Goal: Information Seeking & Learning: Find specific fact

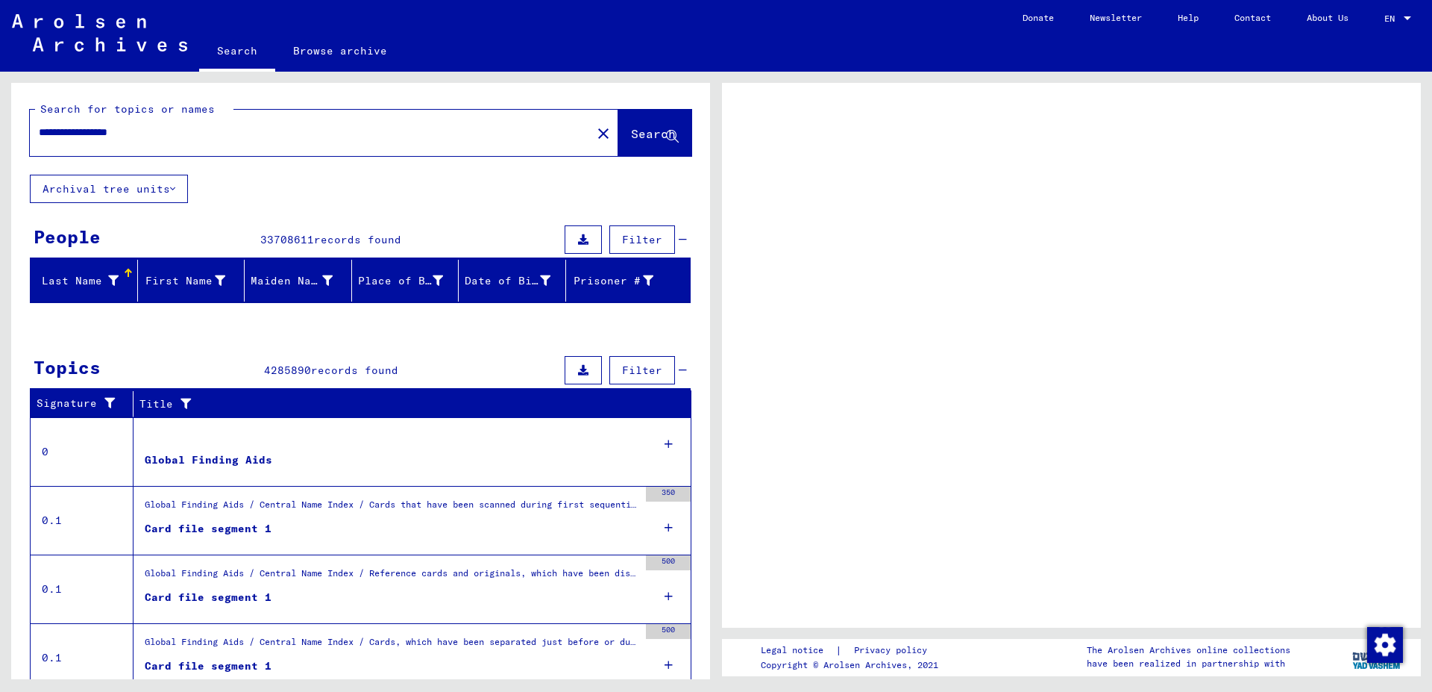
type input "**********"
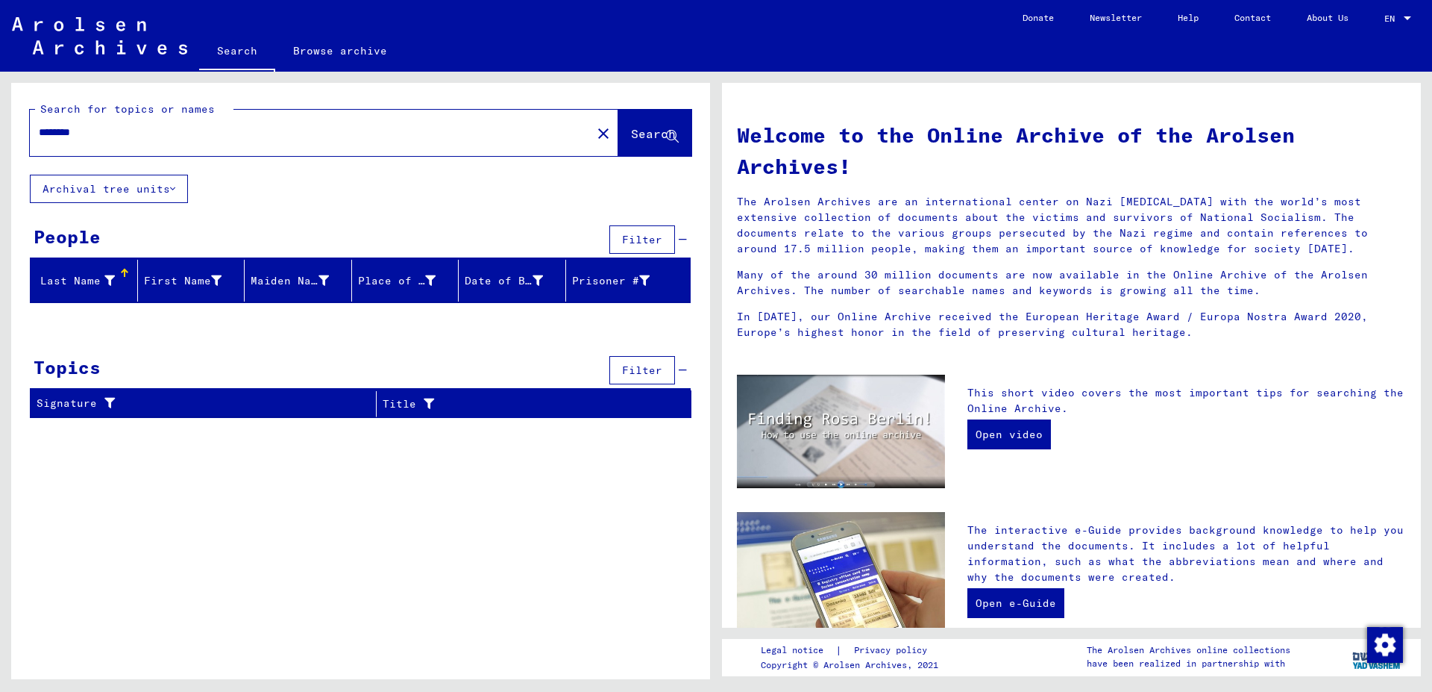
drag, startPoint x: 117, startPoint y: 136, endPoint x: 0, endPoint y: 134, distance: 117.1
click at [39, 134] on input "********" at bounding box center [306, 133] width 535 height 16
type input "**********"
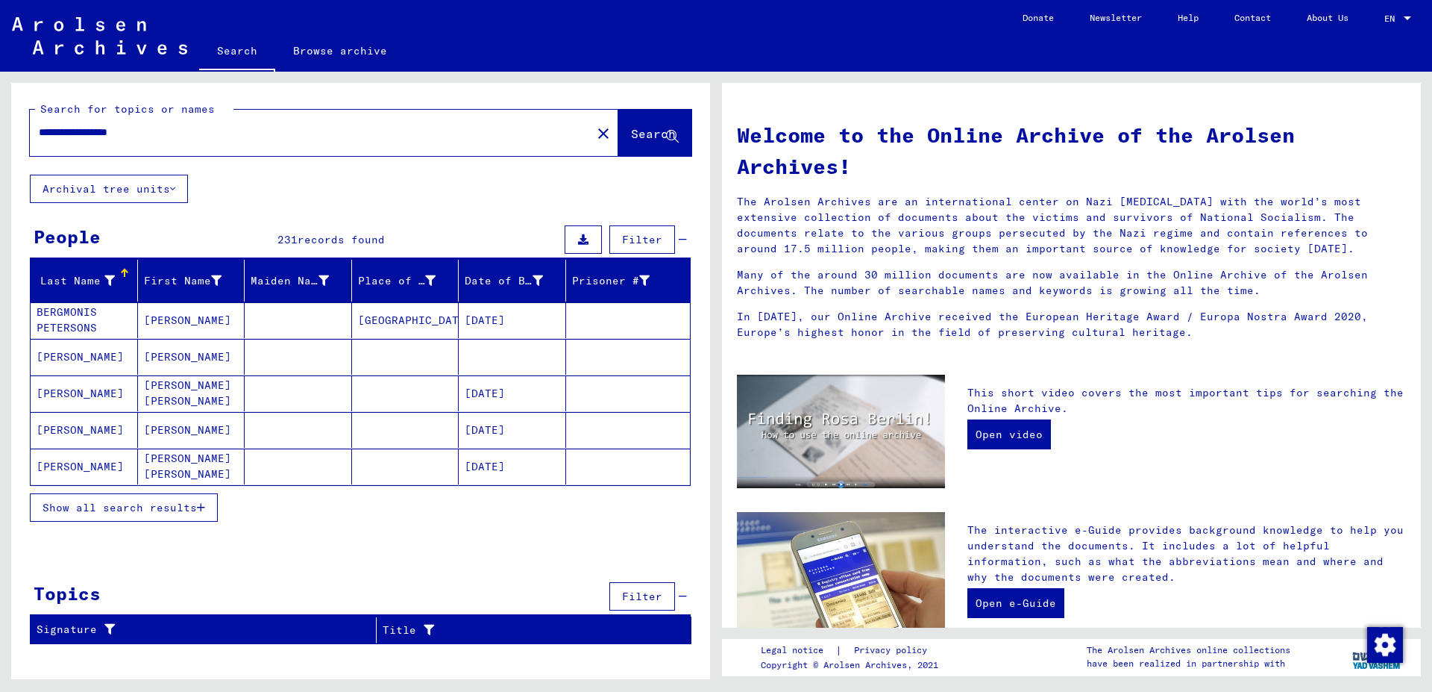
click at [163, 508] on span "Show all search results" at bounding box center [120, 507] width 154 height 13
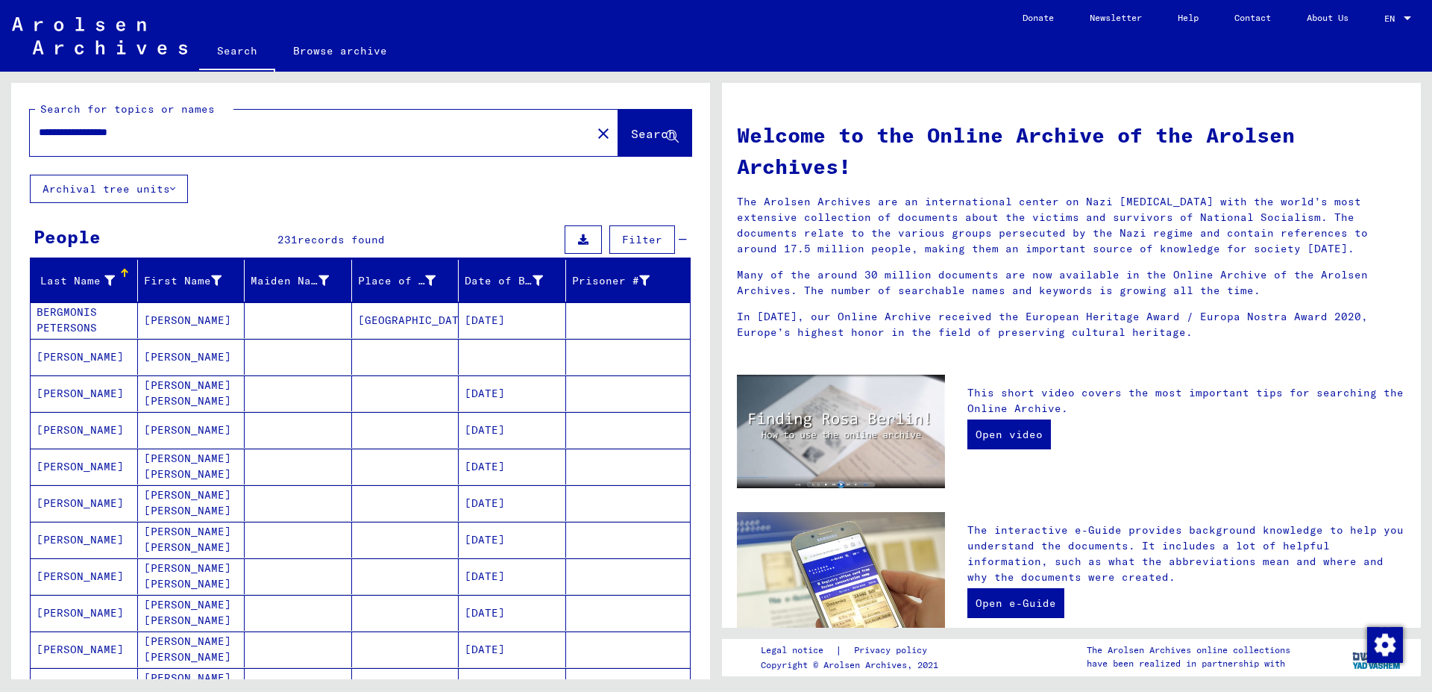
drag, startPoint x: 1432, startPoint y: 183, endPoint x: 1432, endPoint y: 201, distance: 18.6
click at [1432, 201] on div "Welcome to the Online Archive of the Arolsen Archives! The Arolsen Archives are…" at bounding box center [1075, 375] width 716 height 607
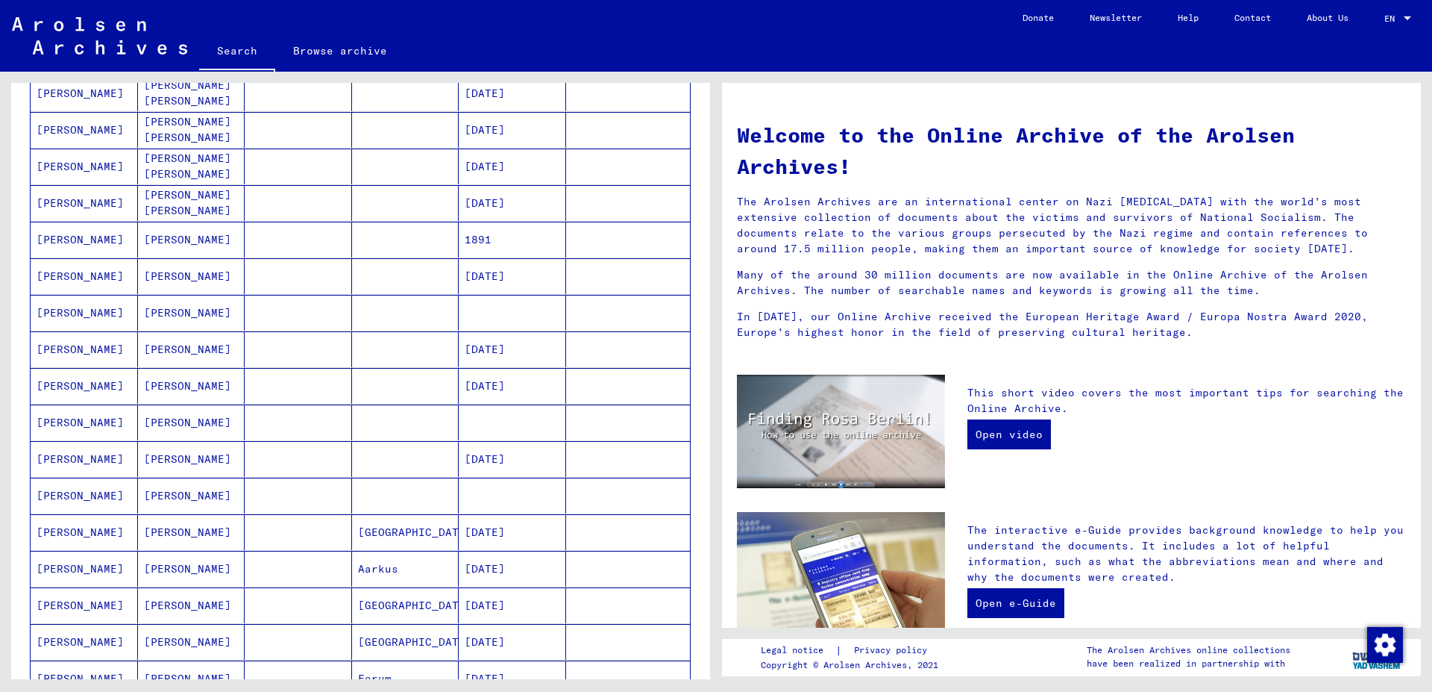
scroll to position [727, 0]
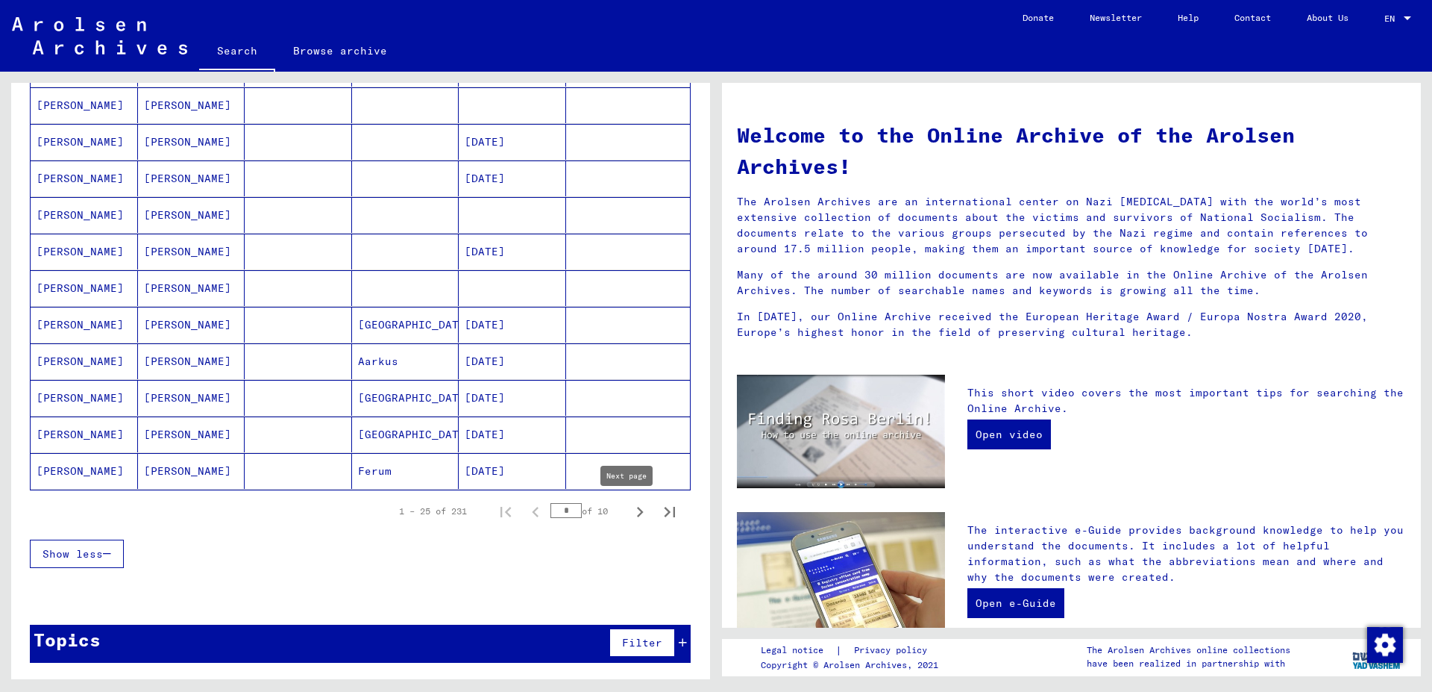
click at [630, 510] on icon "Next page" at bounding box center [640, 511] width 21 height 21
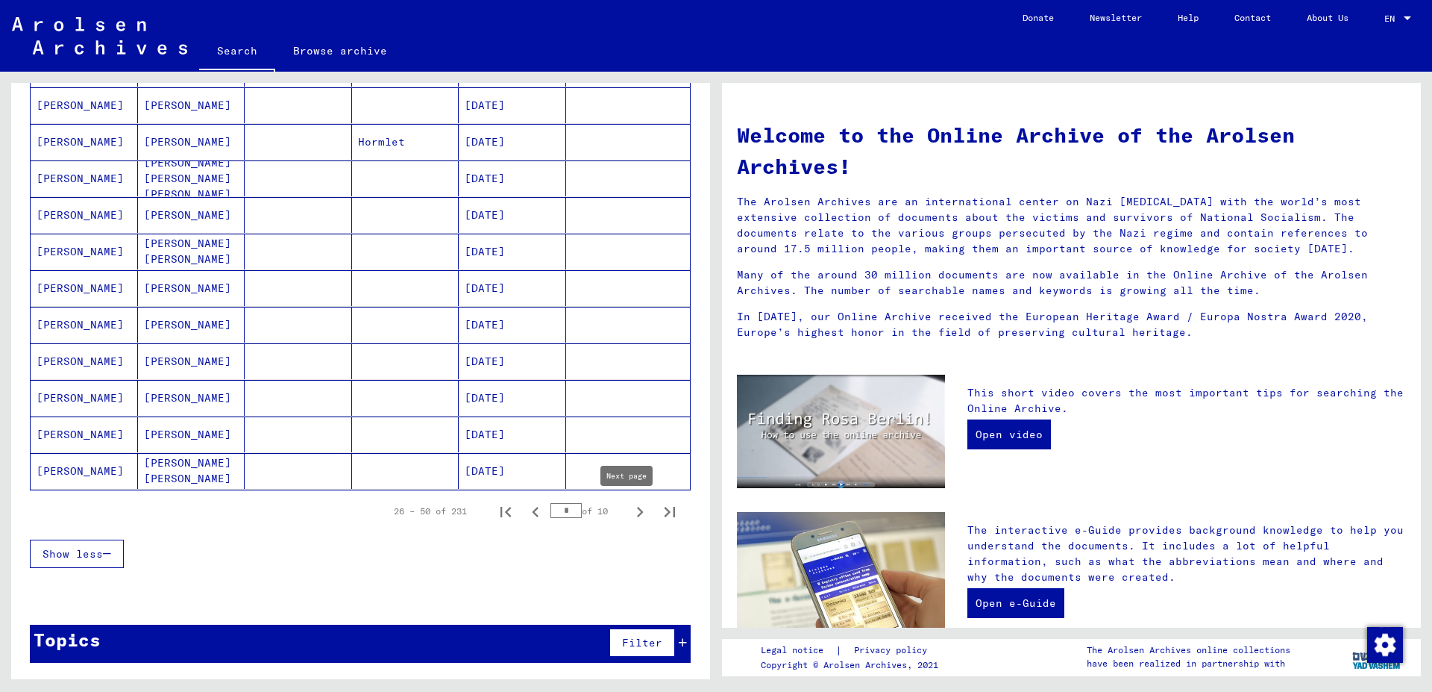
click at [630, 510] on icon "Next page" at bounding box center [640, 511] width 21 height 21
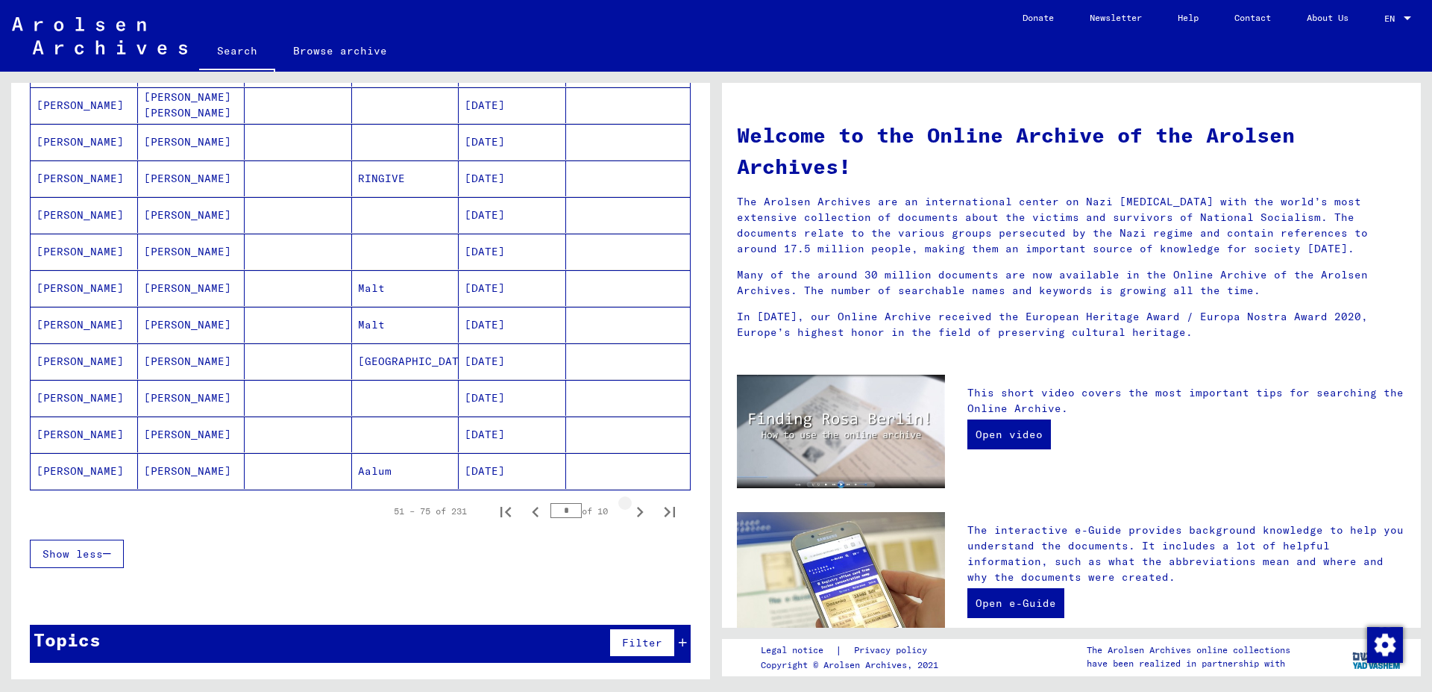
click at [630, 513] on icon "Next page" at bounding box center [640, 511] width 21 height 21
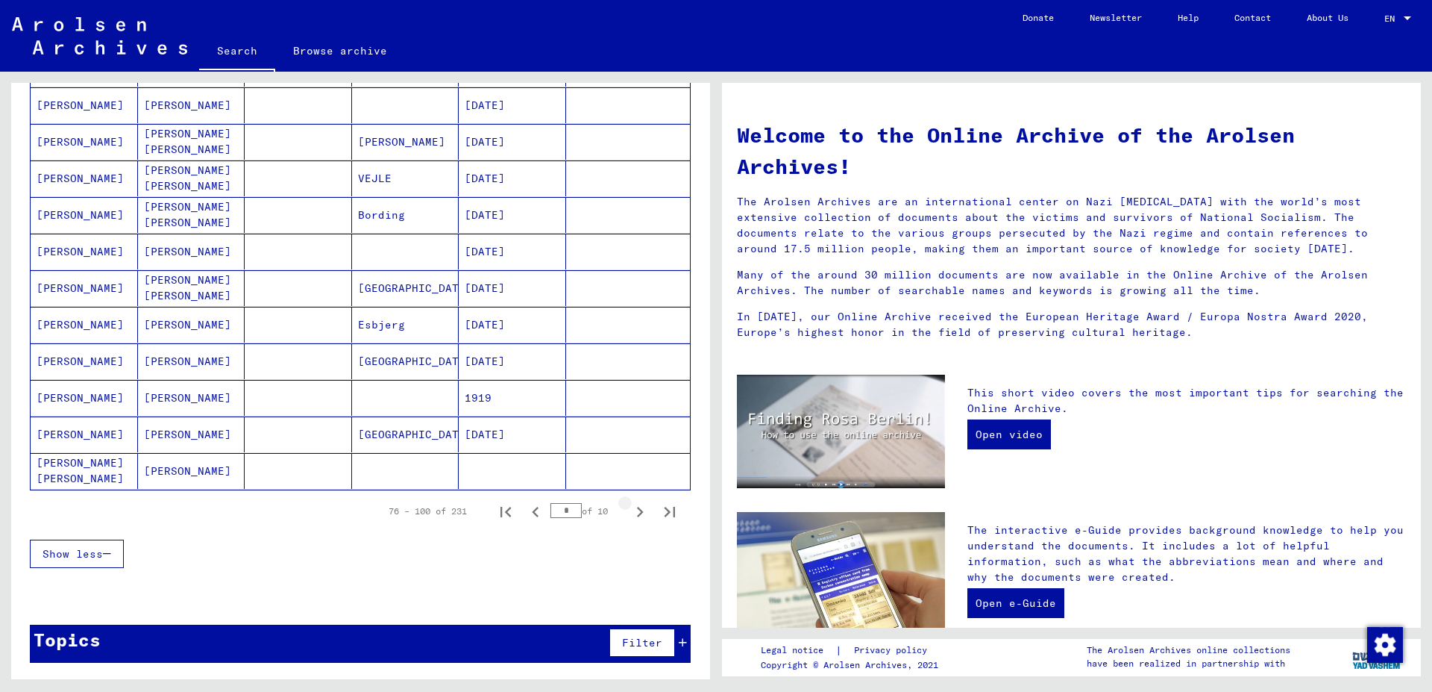
click at [630, 513] on icon "Next page" at bounding box center [640, 511] width 21 height 21
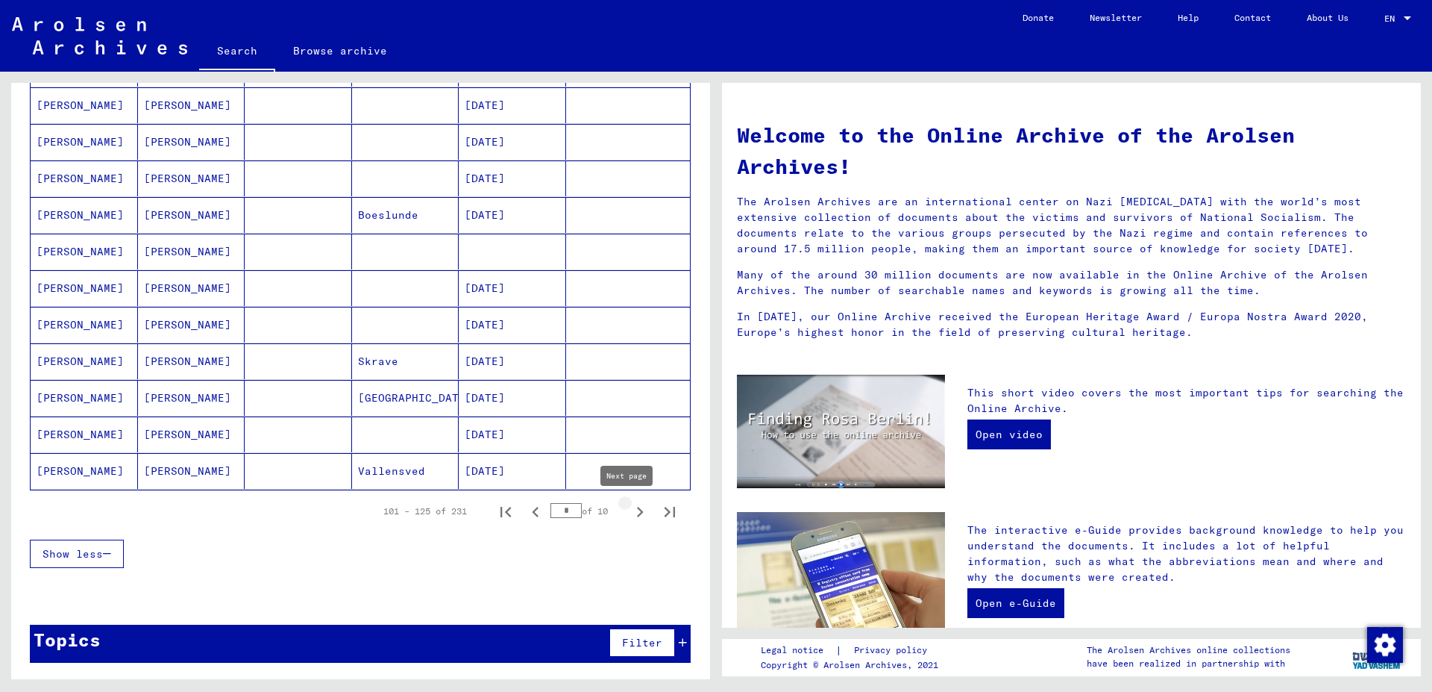
click at [630, 507] on icon "Next page" at bounding box center [640, 511] width 21 height 21
drag, startPoint x: 696, startPoint y: 536, endPoint x: 708, endPoint y: 434, distance: 102.2
click at [708, 434] on div "**********" at bounding box center [360, 386] width 699 height 607
click at [630, 510] on icon "Next page" at bounding box center [640, 511] width 21 height 21
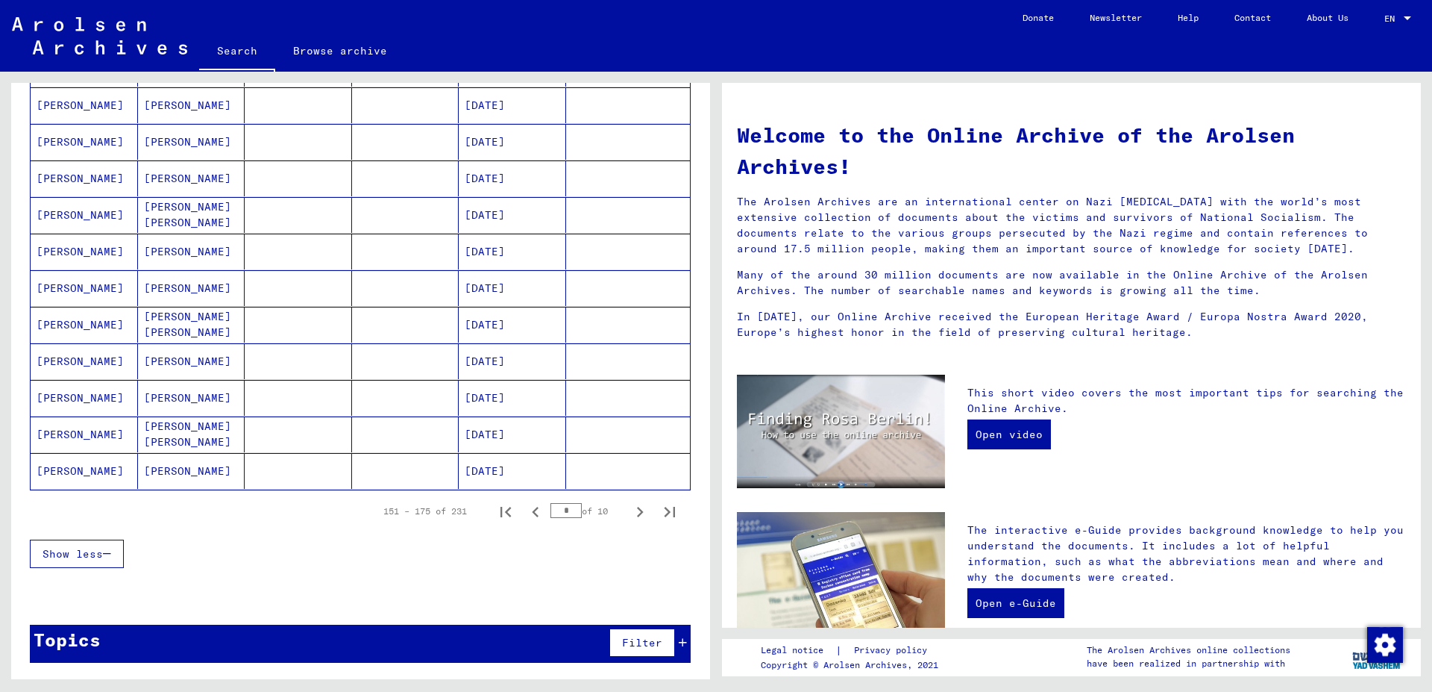
click at [595, 601] on div at bounding box center [360, 596] width 699 height 19
drag, startPoint x: 694, startPoint y: 574, endPoint x: 697, endPoint y: 551, distance: 24.1
click at [697, 551] on div "Last Name First Name Maiden Name Place of Birth Date of Birth Prisoner # [PERSO…" at bounding box center [360, 60] width 699 height 1054
click at [630, 509] on icon "Next page" at bounding box center [640, 511] width 21 height 21
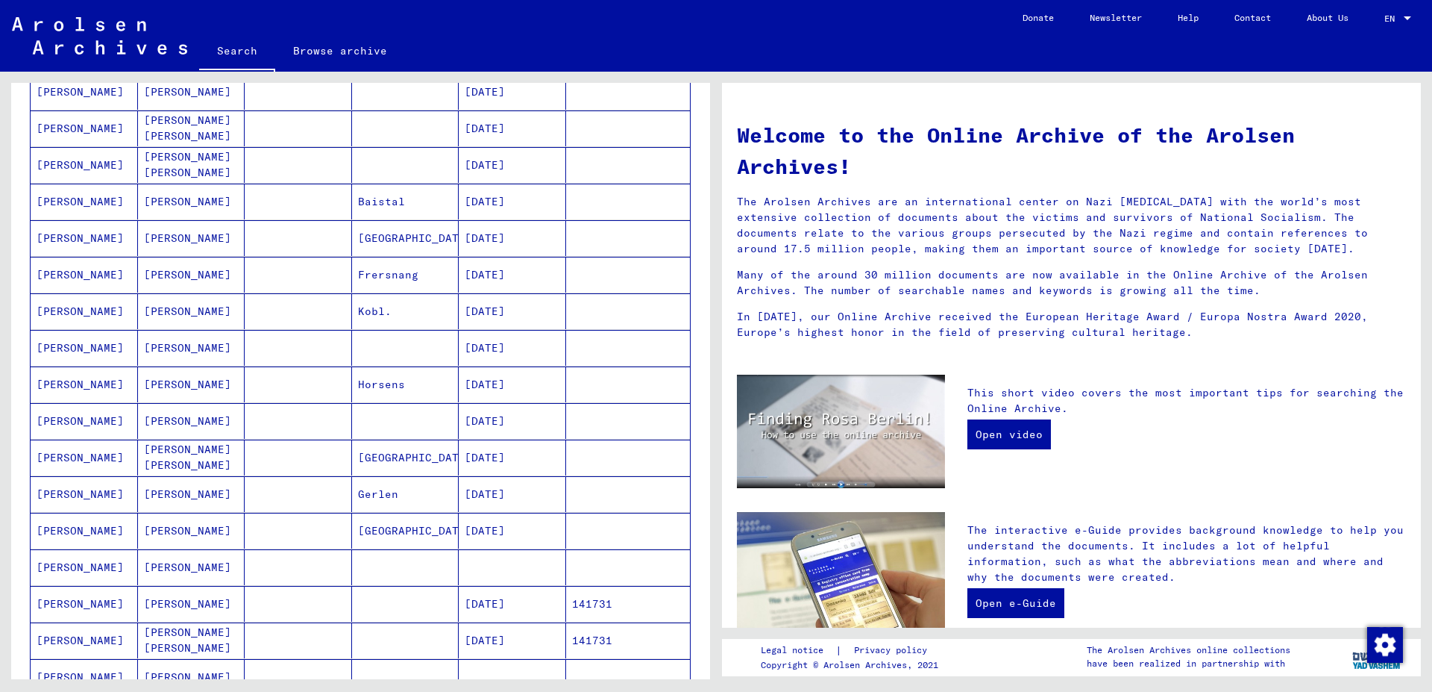
scroll to position [451, 0]
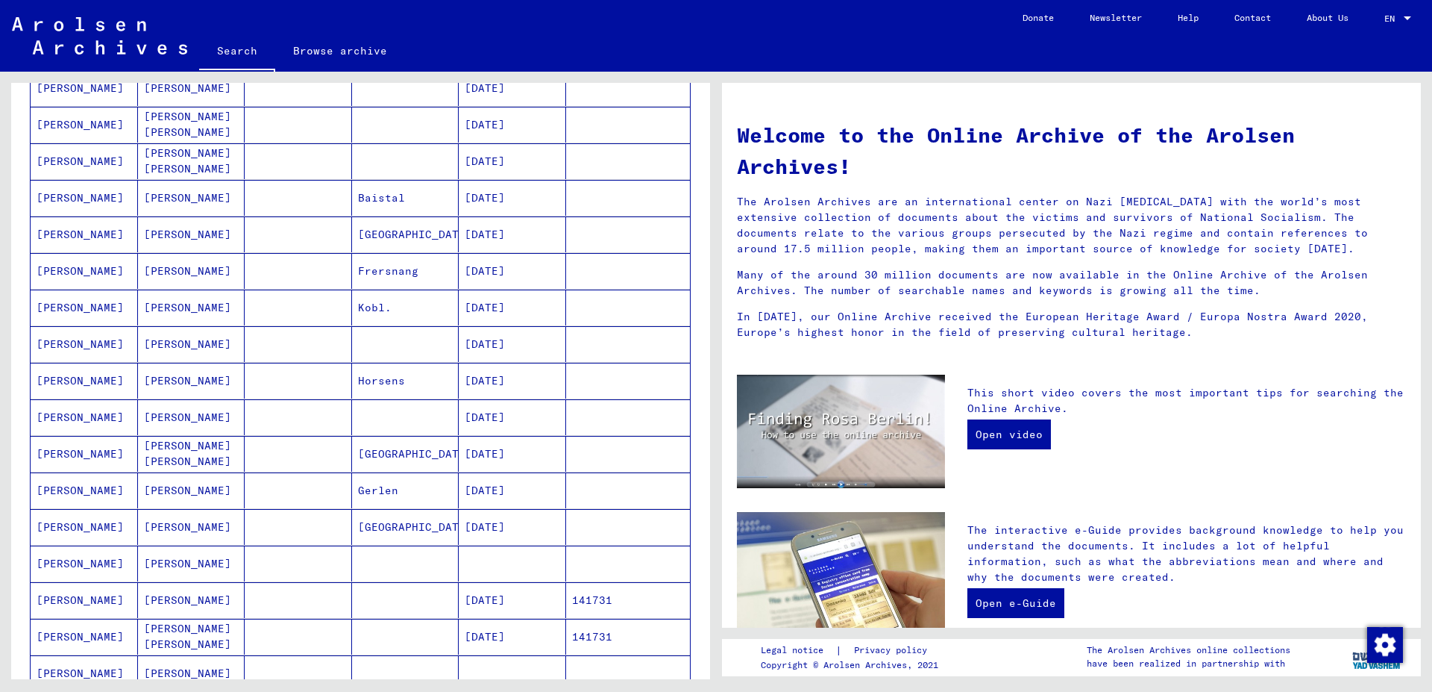
click at [58, 562] on mat-cell "[PERSON_NAME]" at bounding box center [84, 563] width 107 height 36
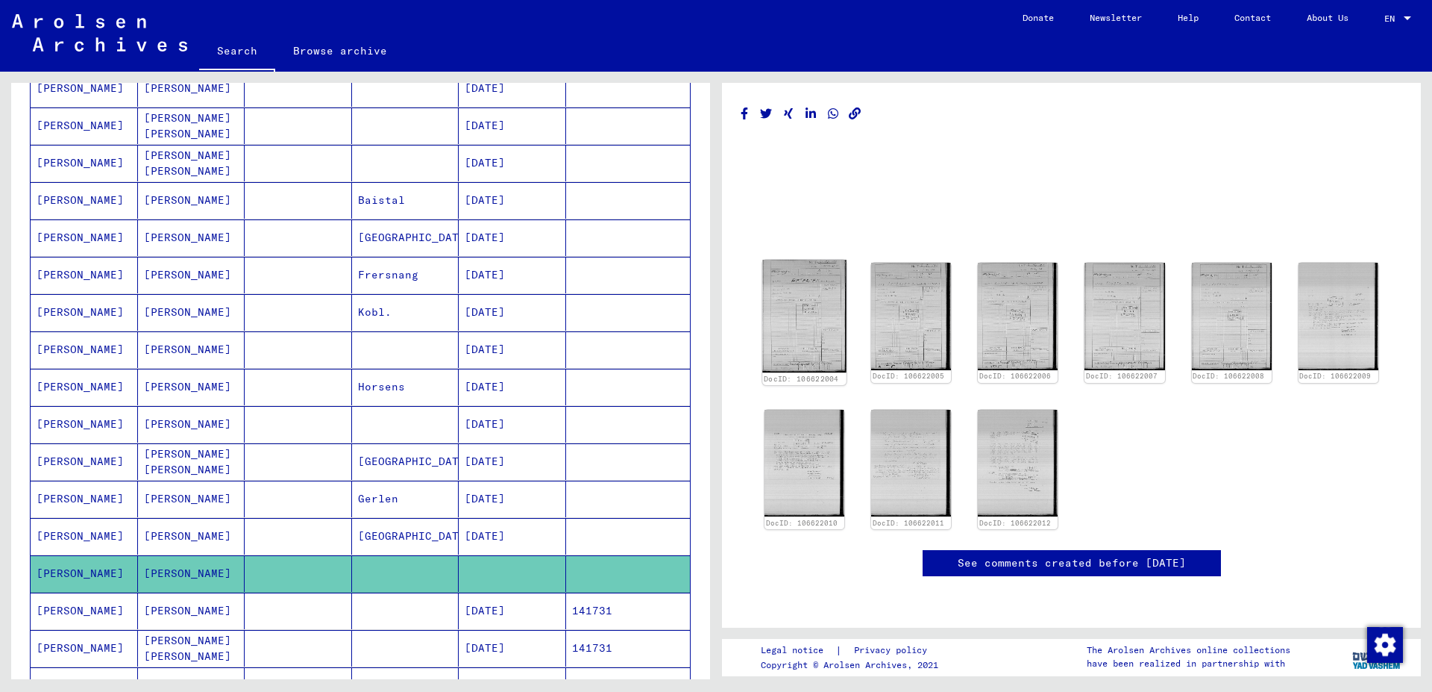
click at [788, 300] on img at bounding box center [804, 316] width 84 height 113
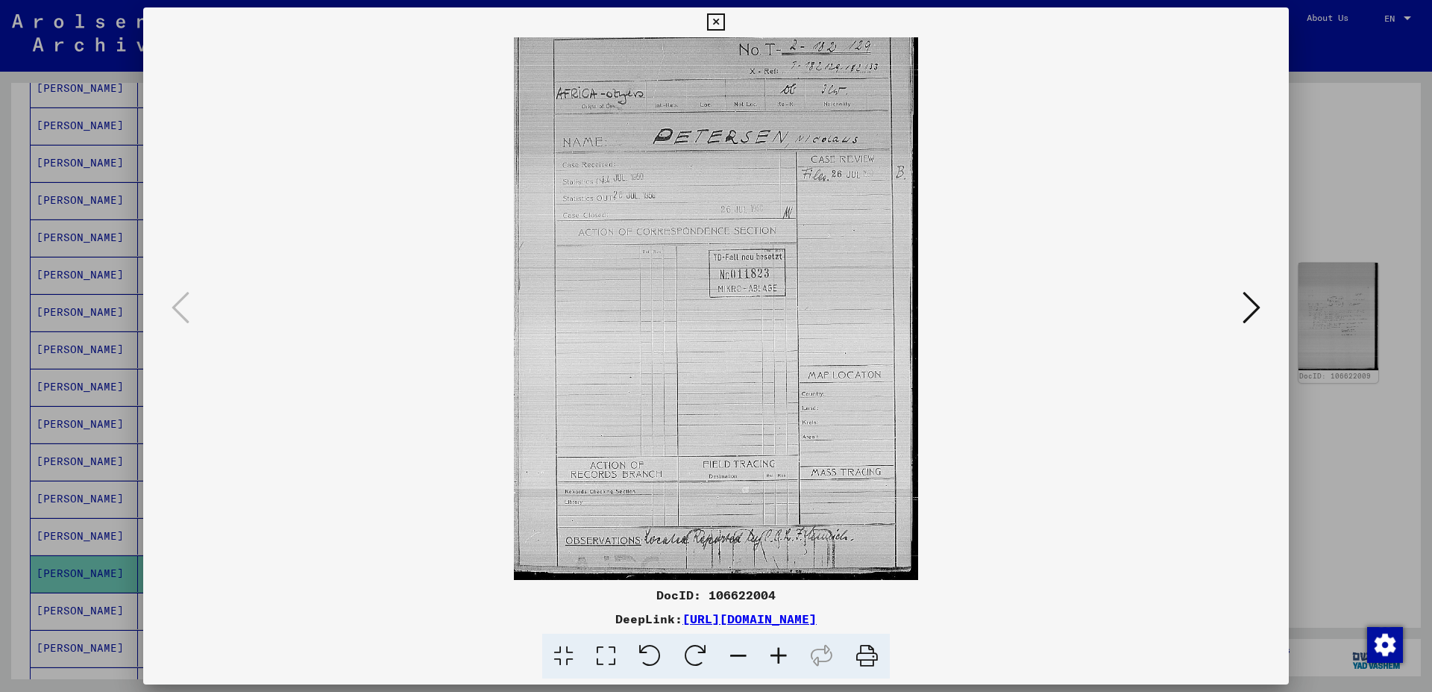
click at [1249, 327] on button at bounding box center [1251, 308] width 27 height 43
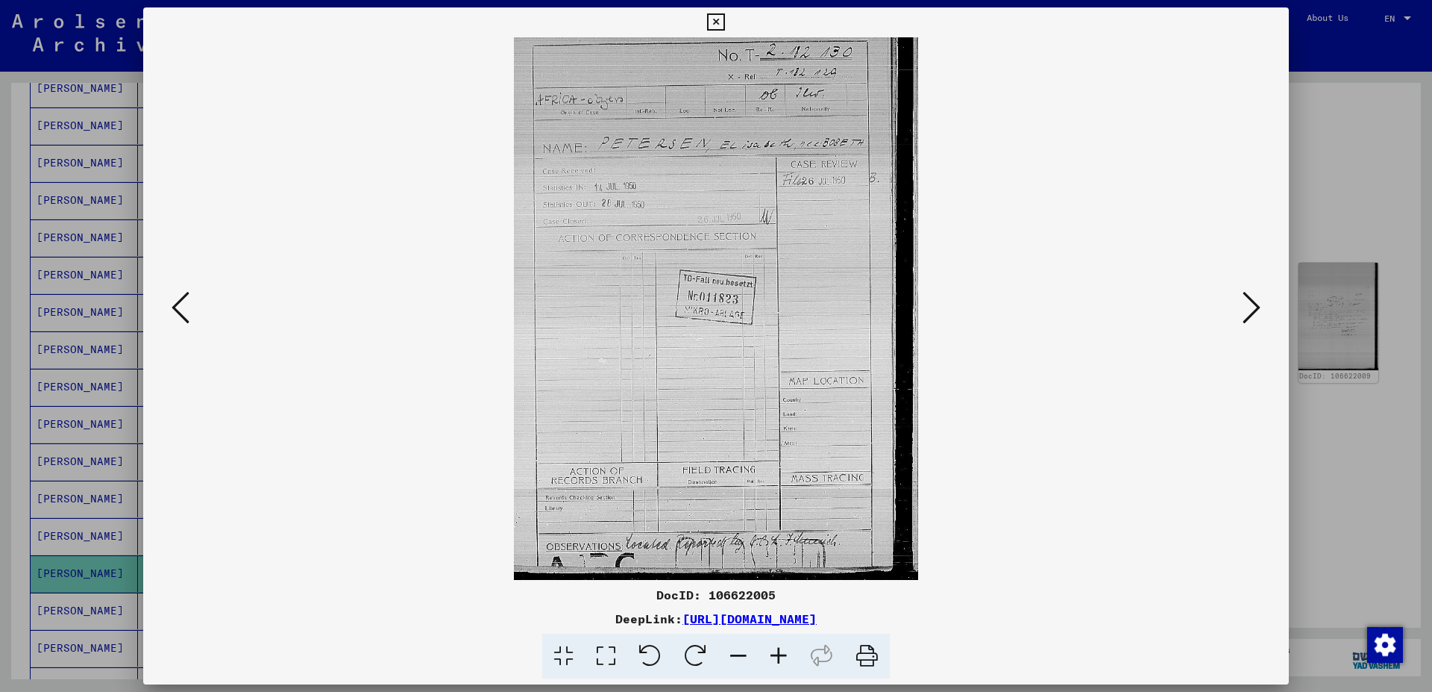
click at [1250, 327] on button at bounding box center [1251, 308] width 27 height 43
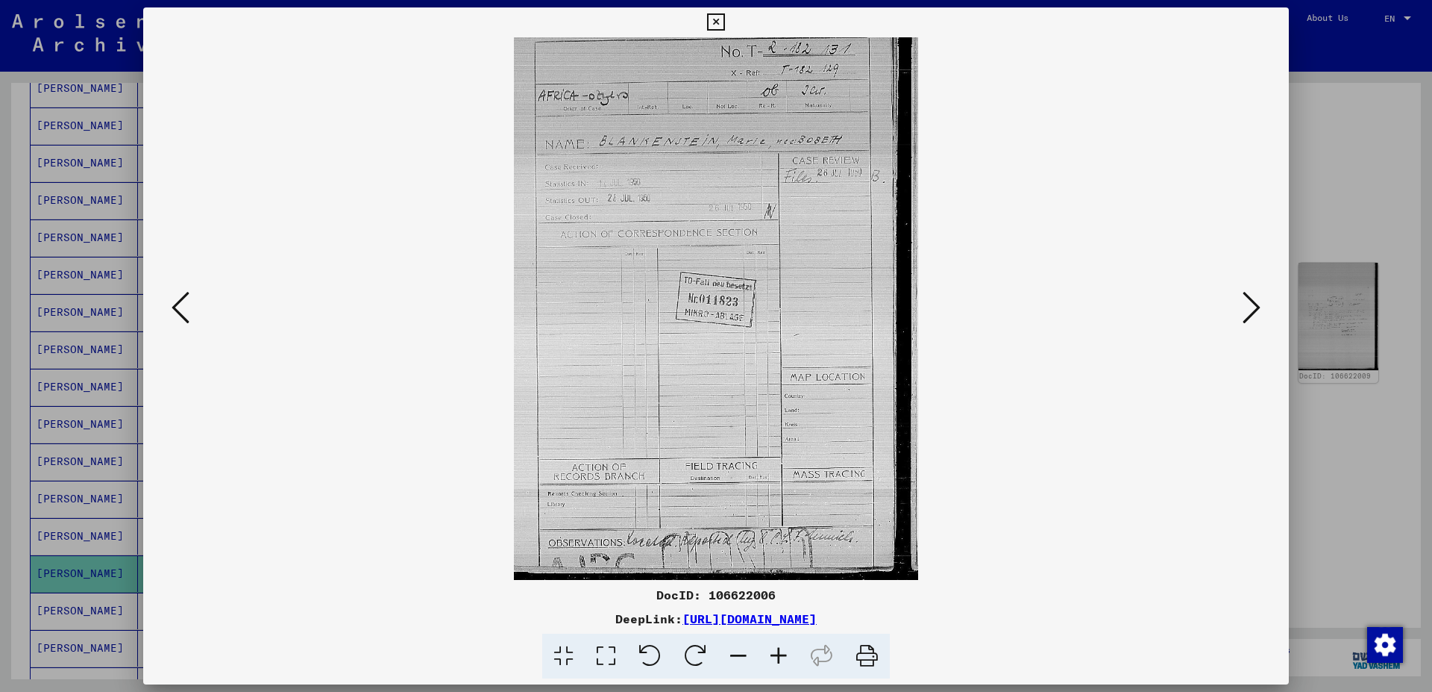
click at [1250, 327] on button at bounding box center [1251, 308] width 27 height 43
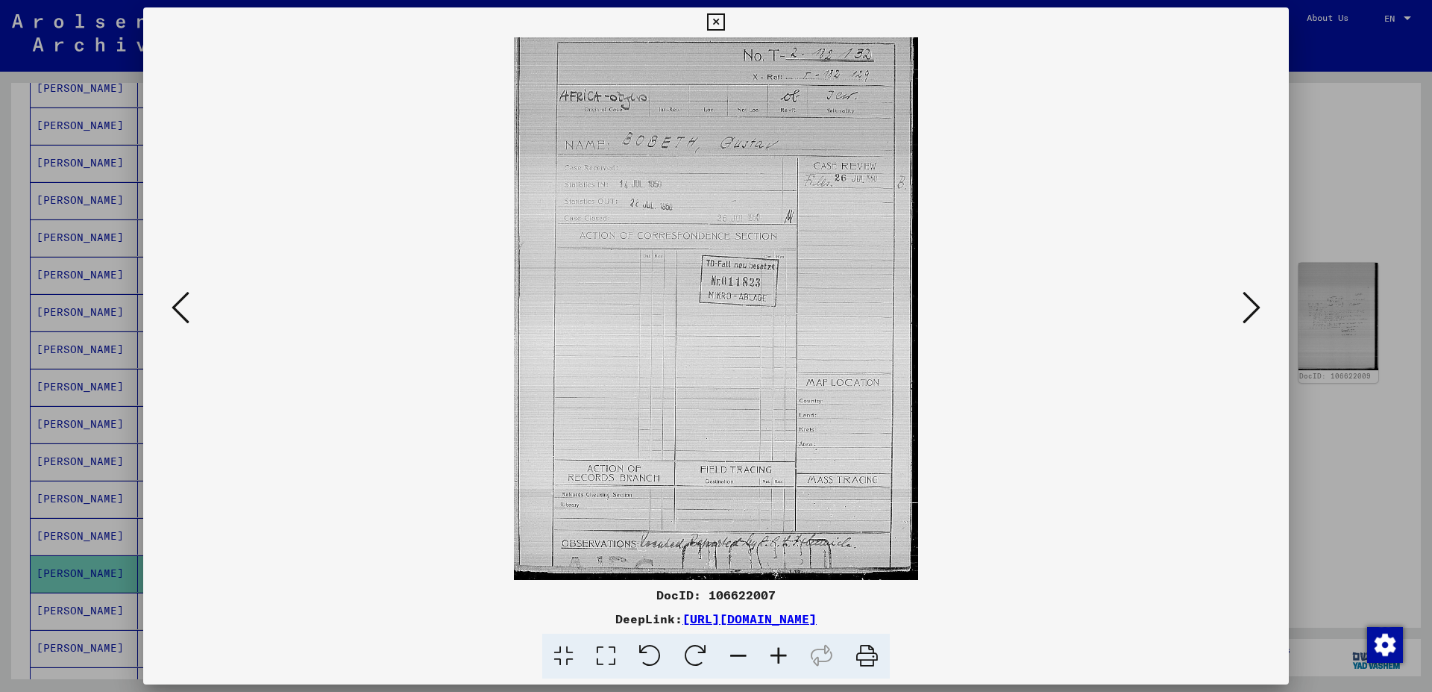
click at [1250, 327] on button at bounding box center [1251, 308] width 27 height 43
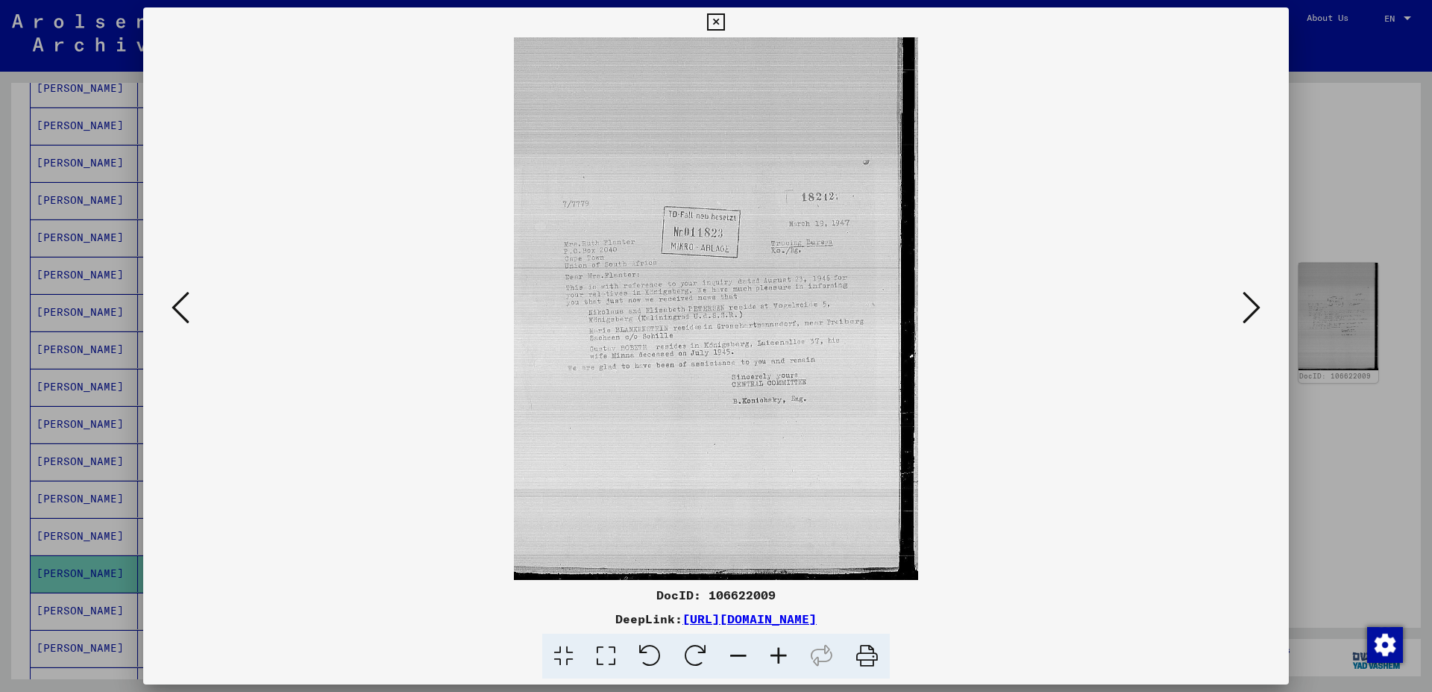
click at [724, 21] on icon at bounding box center [715, 22] width 17 height 18
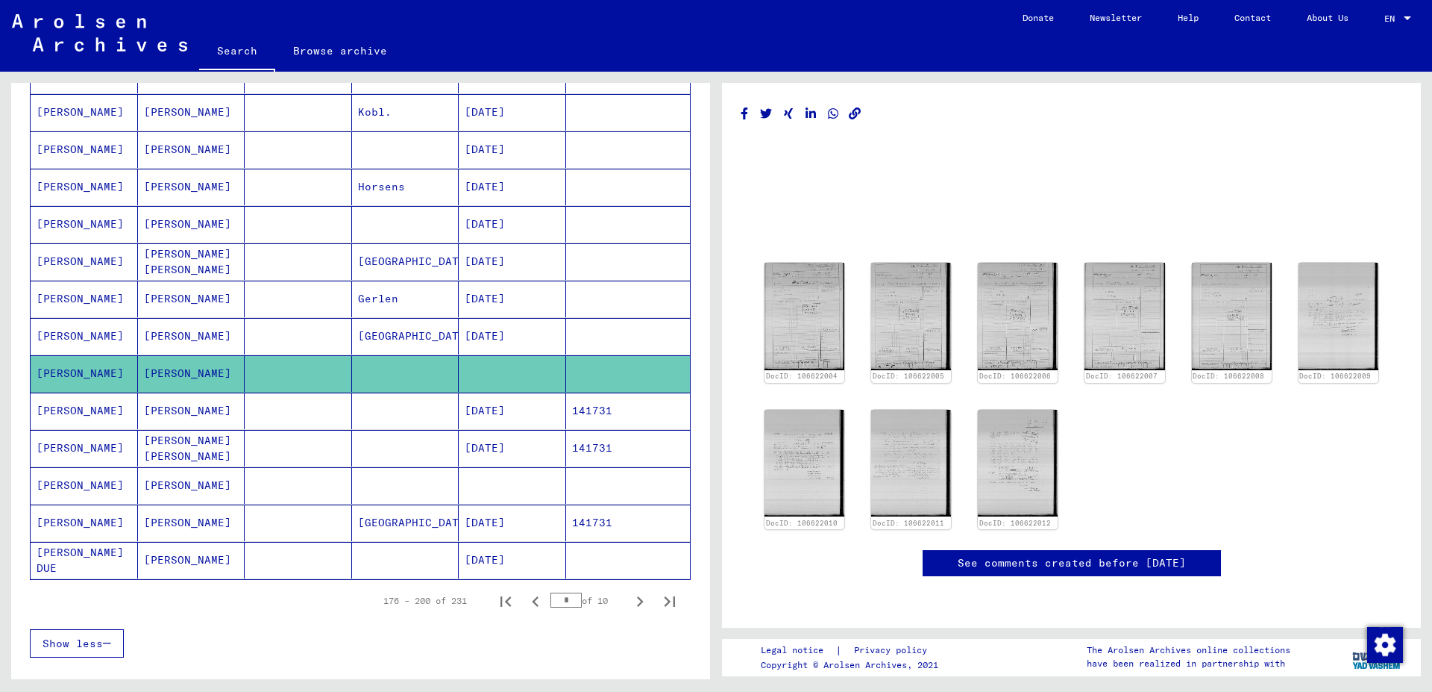
scroll to position [681, 0]
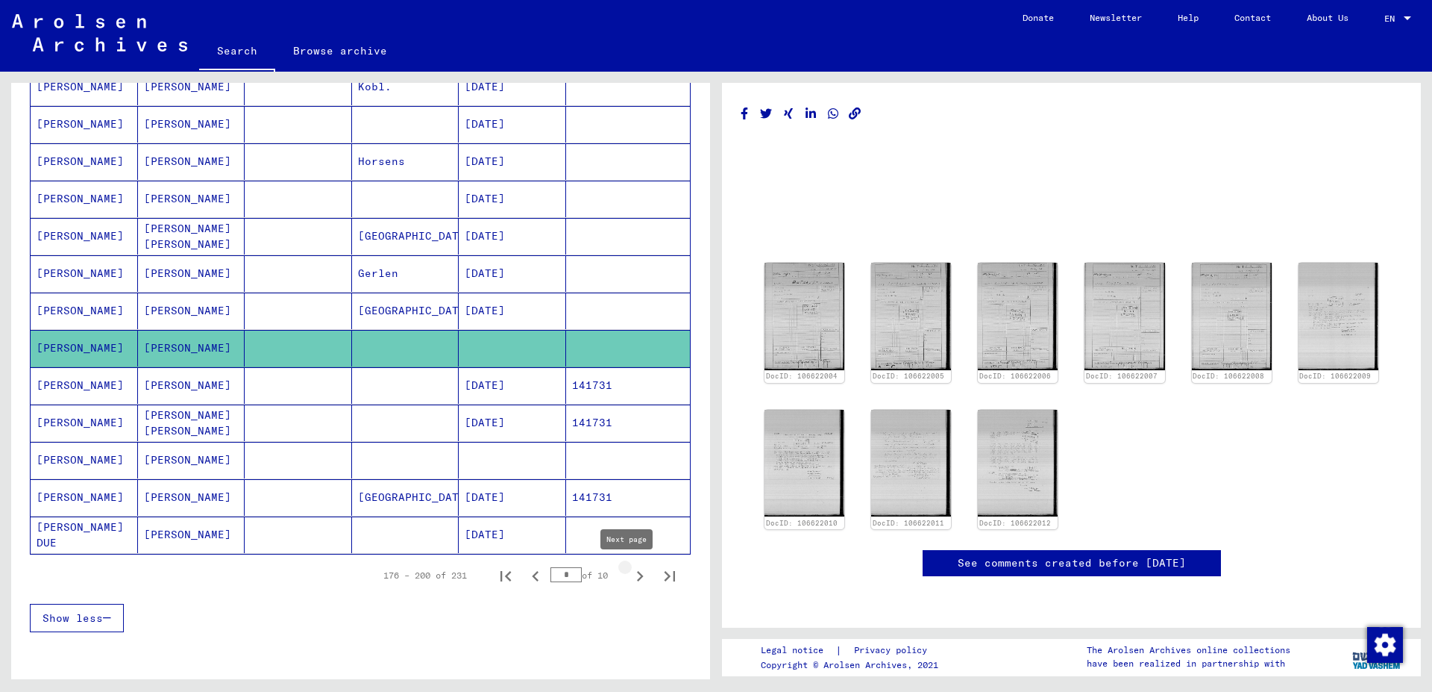
click at [630, 577] on icon "Next page" at bounding box center [640, 575] width 21 height 21
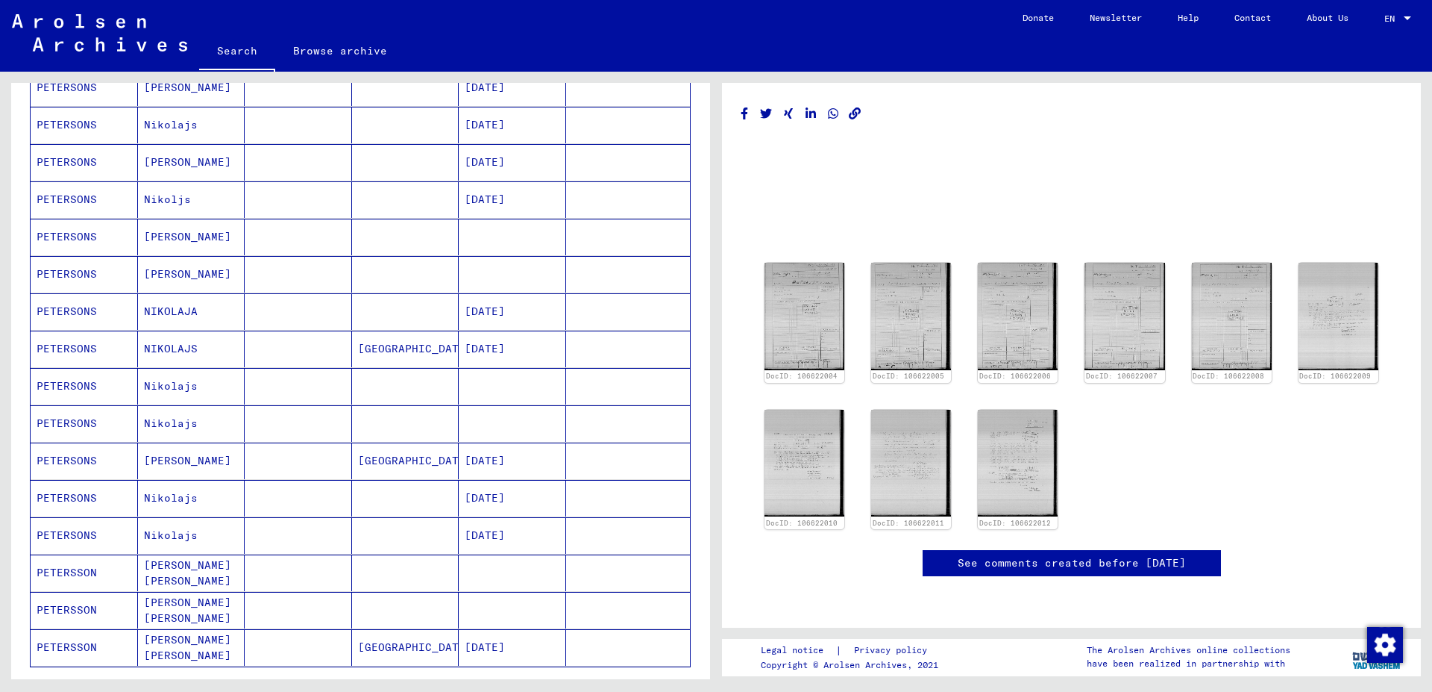
scroll to position [566, 0]
click at [87, 348] on mat-cell "PETERSONS" at bounding box center [84, 351] width 107 height 37
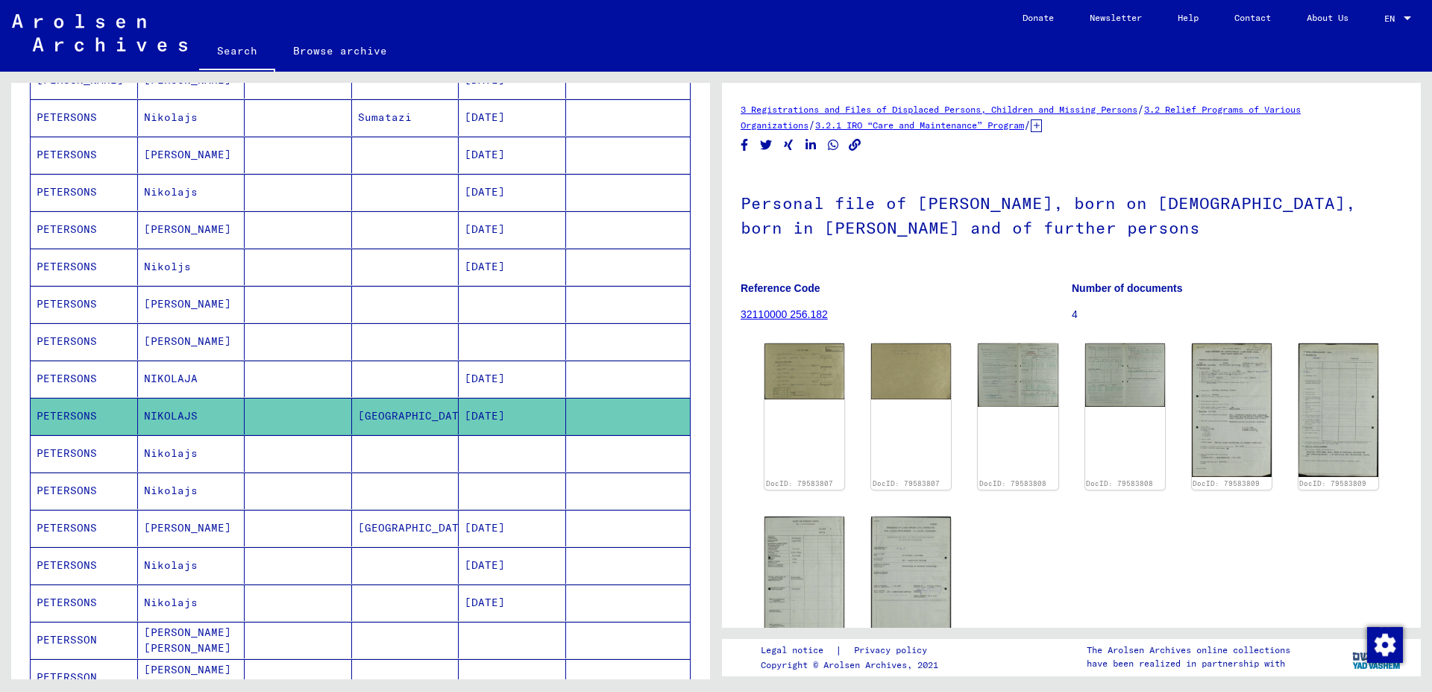
scroll to position [503, 0]
click at [75, 305] on mat-cell "PETERSONS" at bounding box center [84, 302] width 107 height 37
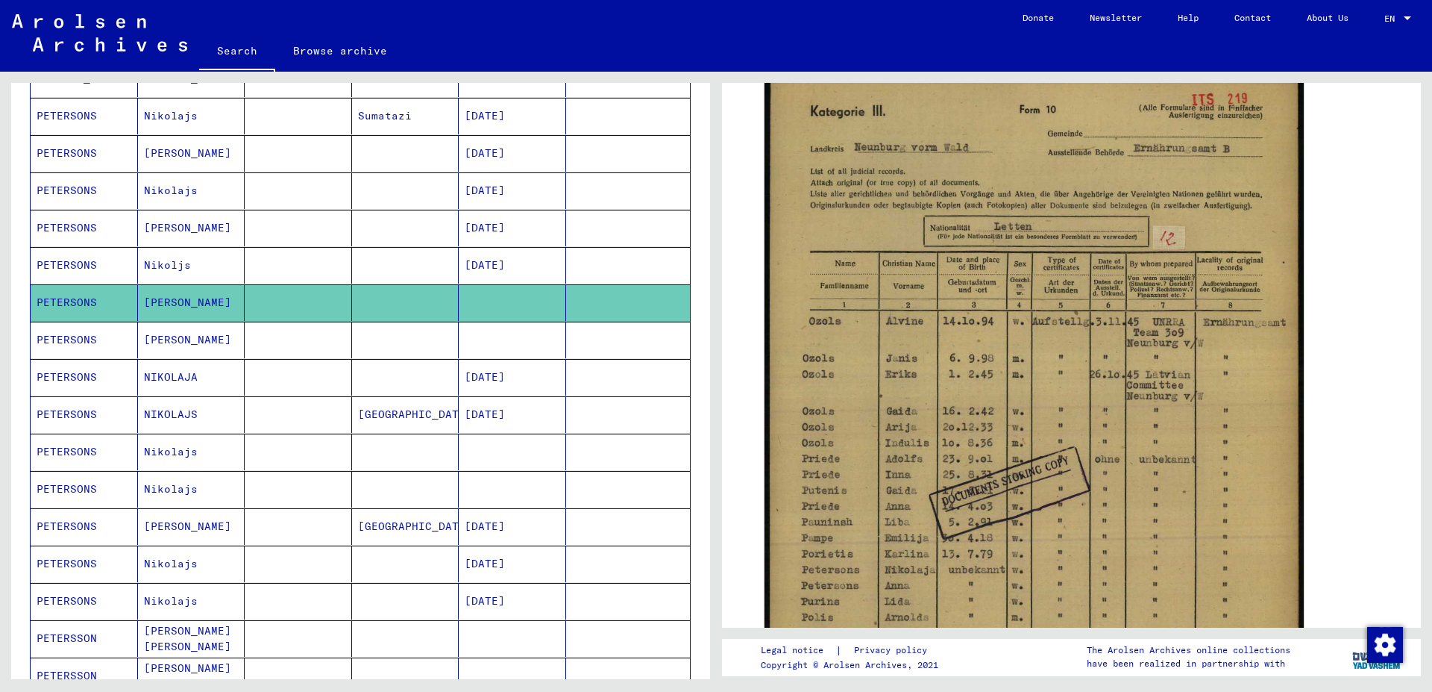
scroll to position [319, 0]
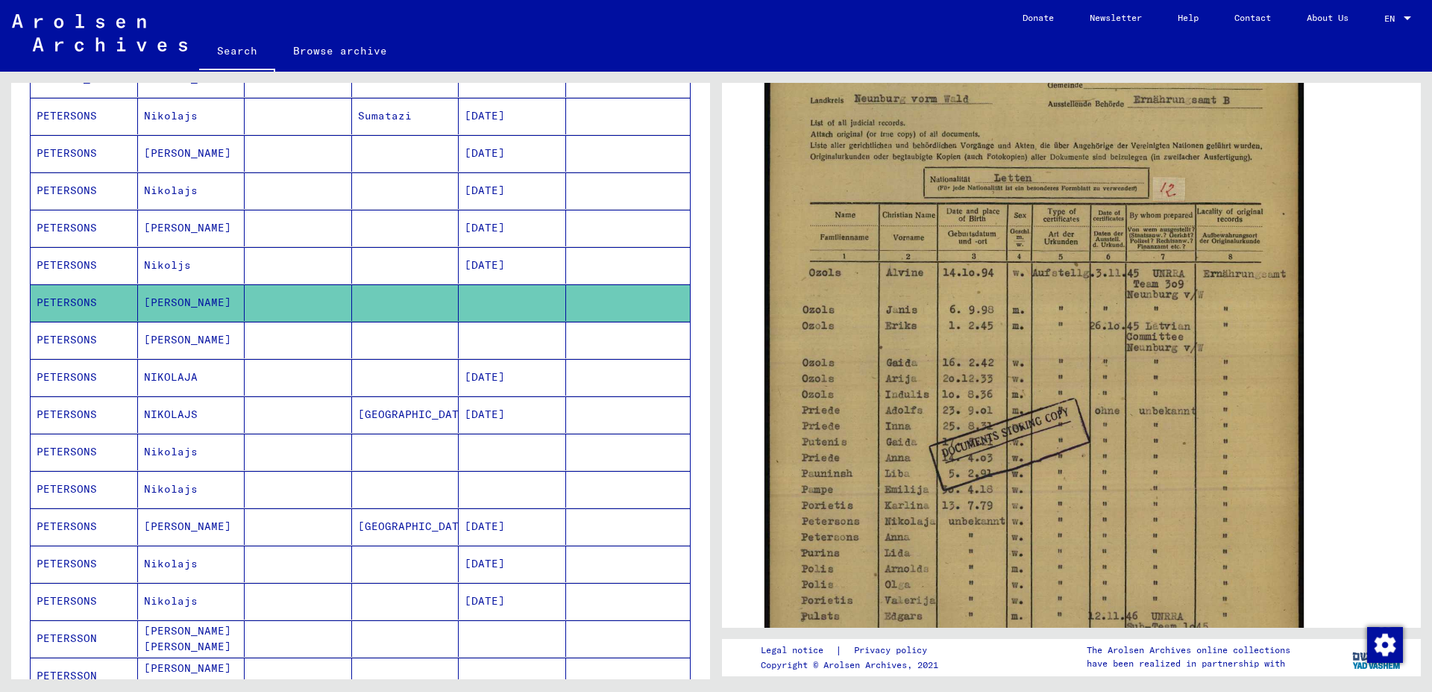
click at [106, 342] on mat-cell "PETERSONS" at bounding box center [84, 340] width 107 height 37
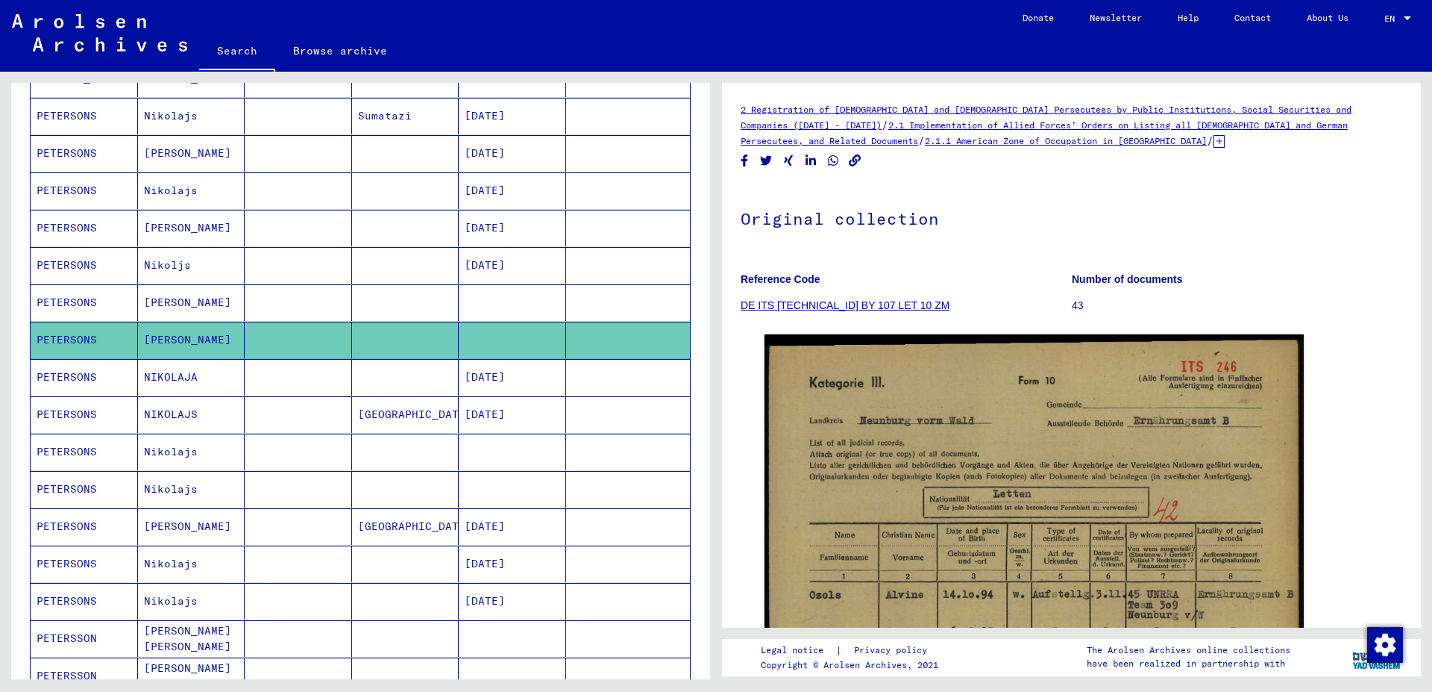
click at [76, 450] on mat-cell "PETERSONS" at bounding box center [84, 451] width 107 height 37
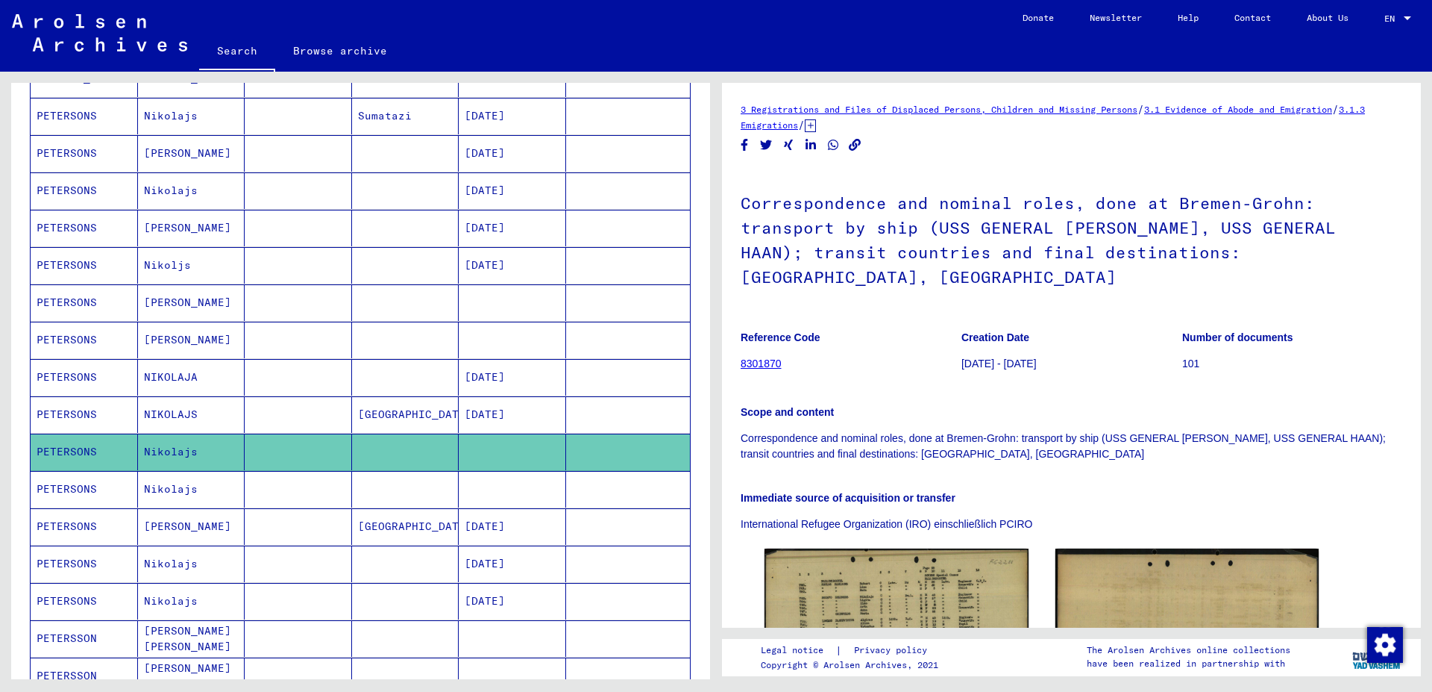
click at [91, 476] on mat-cell "PETERSONS" at bounding box center [84, 489] width 107 height 37
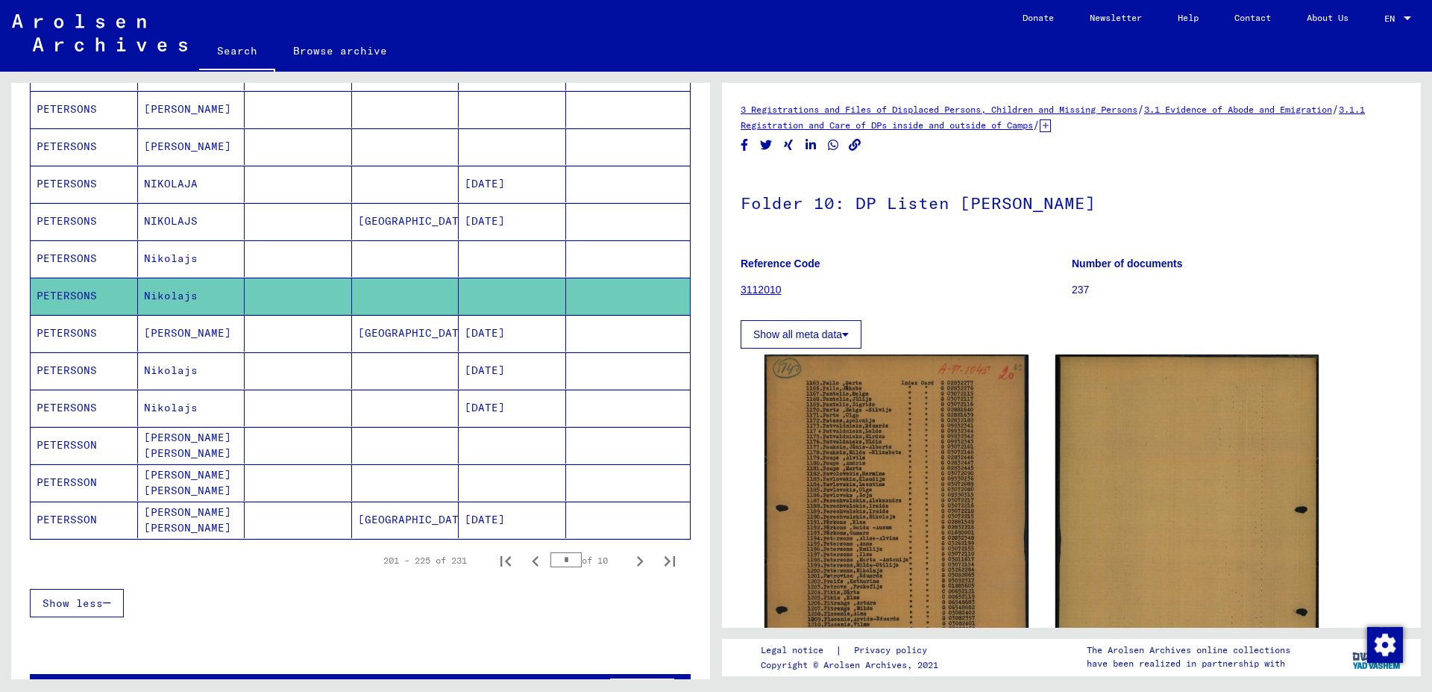
scroll to position [745, 0]
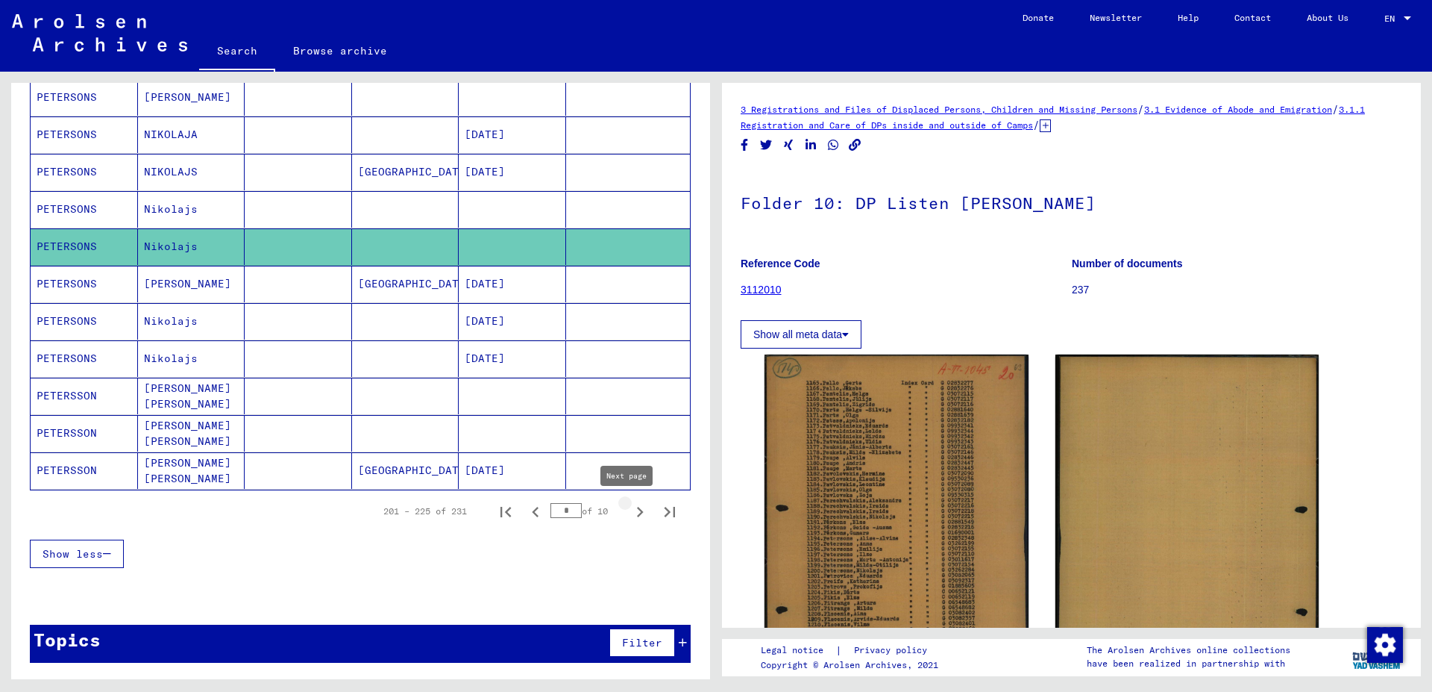
click at [630, 512] on icon "Next page" at bounding box center [640, 511] width 21 height 21
type input "**"
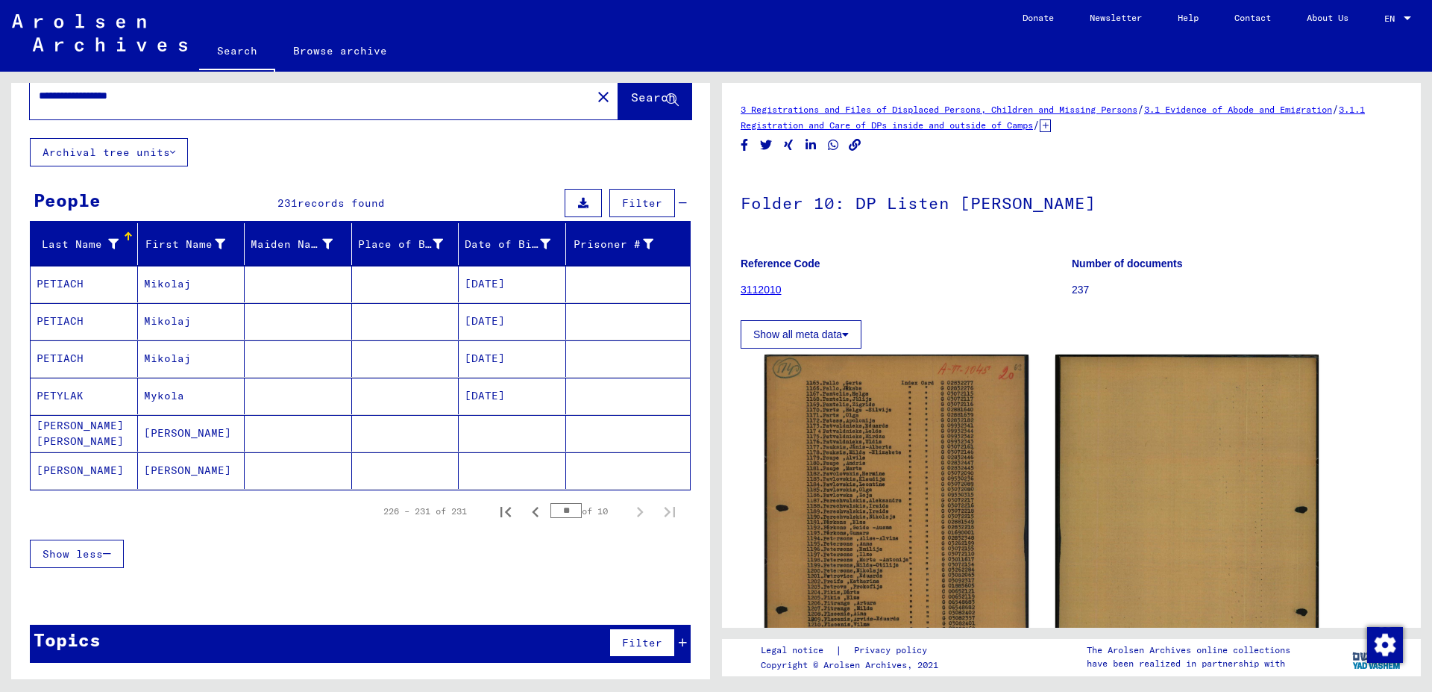
scroll to position [37, 0]
